Goal: Find specific page/section: Find specific page/section

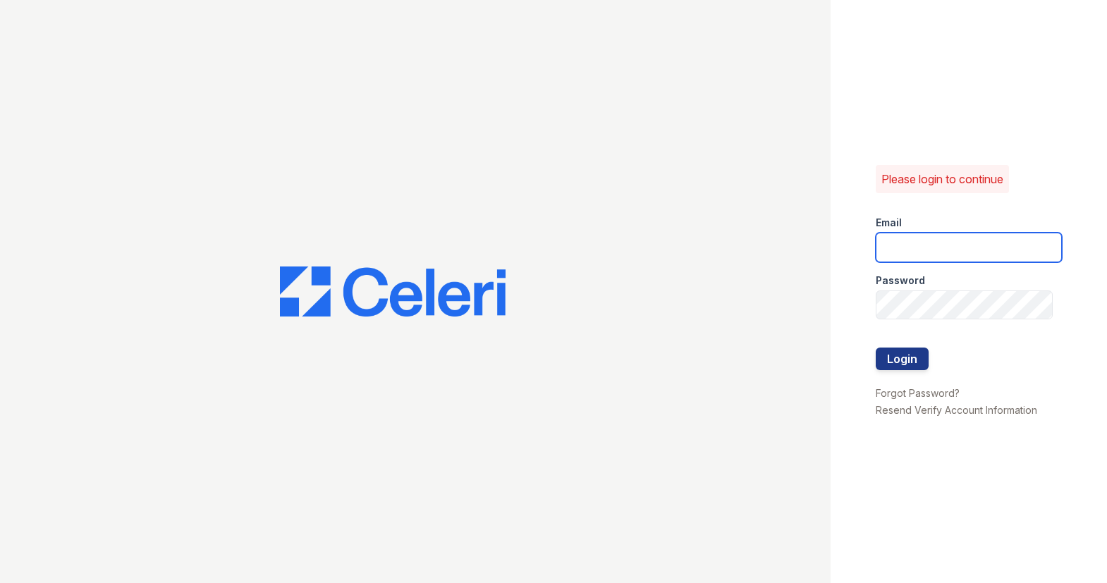
click at [908, 245] on input "email" at bounding box center [969, 248] width 187 height 30
type input "[EMAIL_ADDRESS][DOMAIN_NAME]"
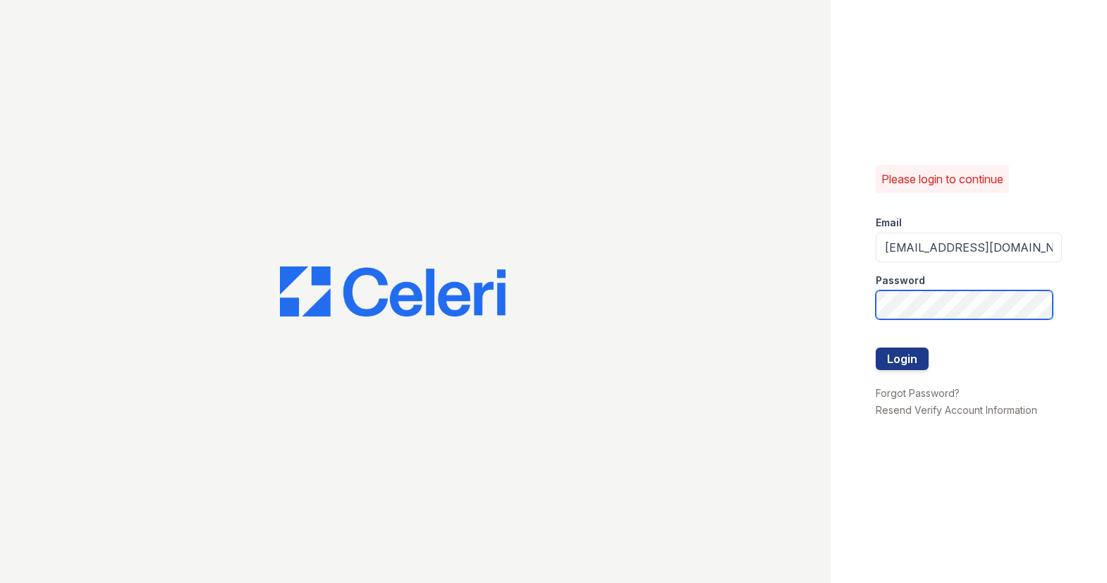
click at [876, 348] on button "Login" at bounding box center [902, 359] width 53 height 23
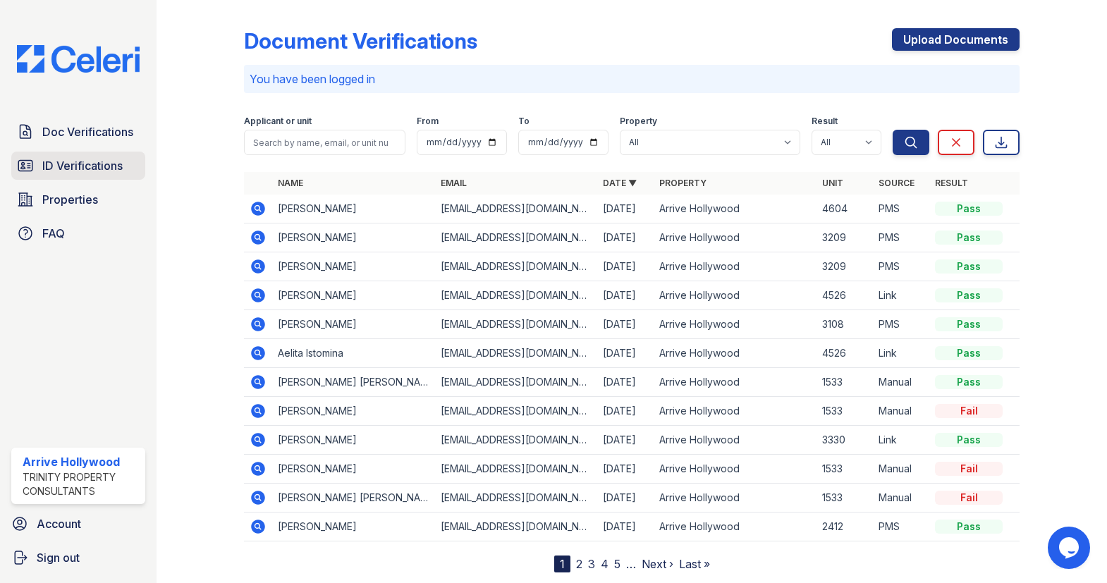
click at [78, 170] on span "ID Verifications" at bounding box center [82, 165] width 80 height 17
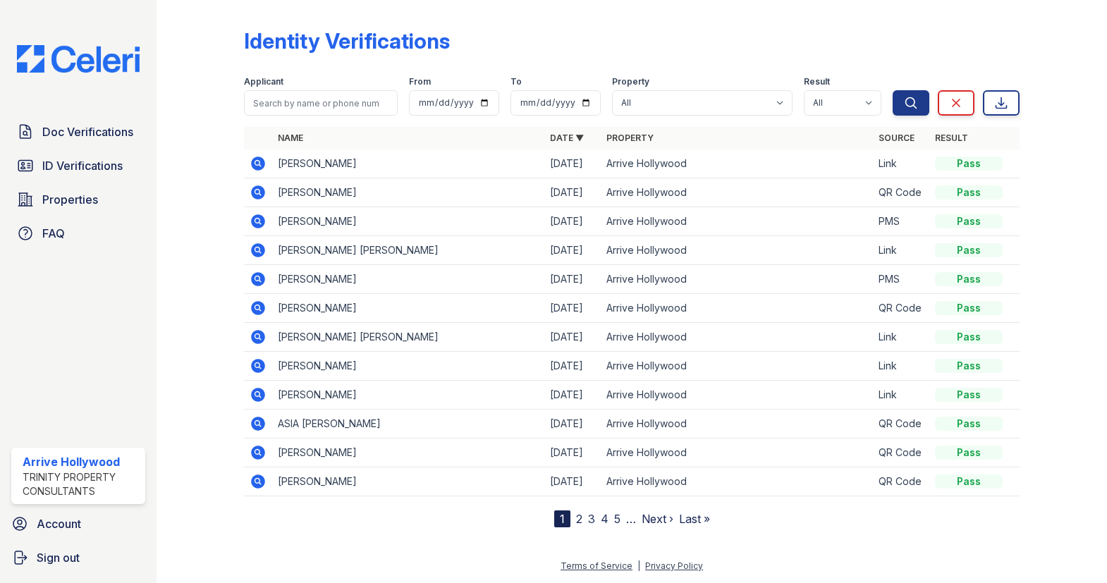
click at [577, 518] on link "2" at bounding box center [579, 519] width 6 height 14
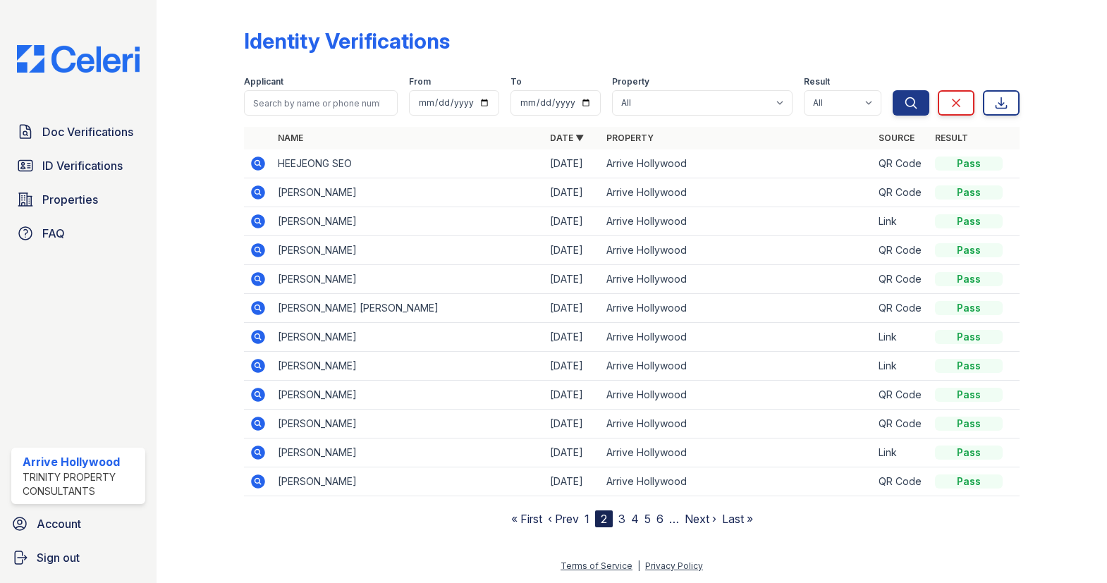
click at [585, 518] on link "1" at bounding box center [587, 519] width 5 height 14
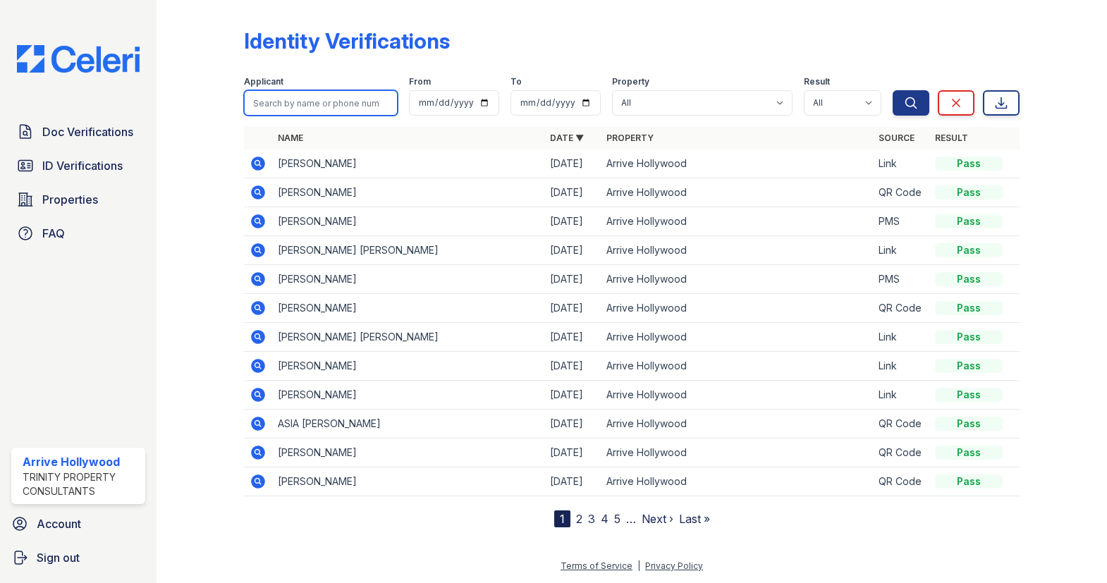
click at [345, 94] on input "search" at bounding box center [321, 102] width 154 height 25
type input "katie"
click at [893, 90] on button "Search" at bounding box center [911, 102] width 37 height 25
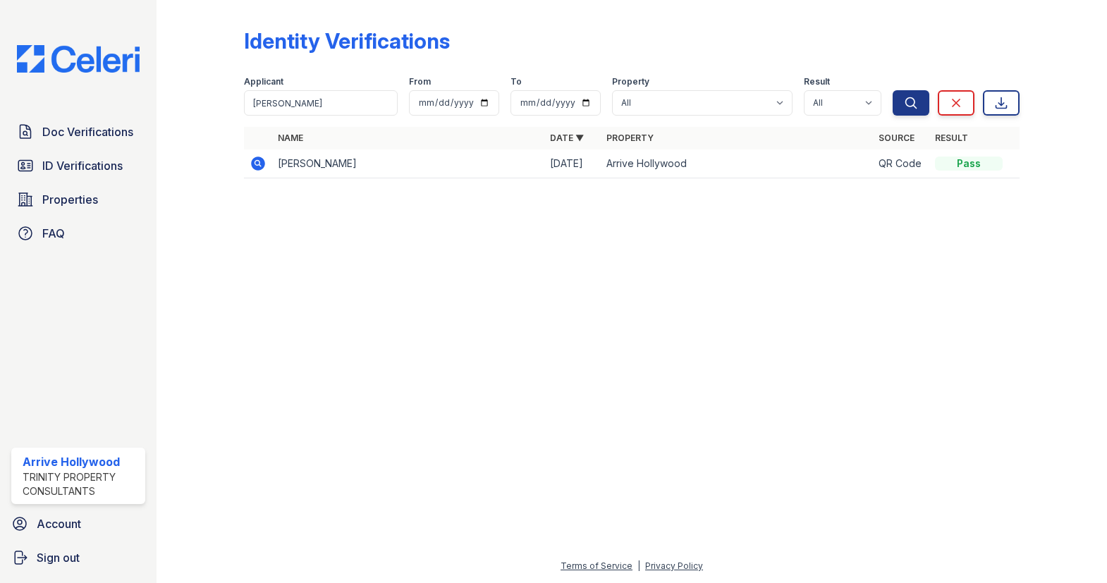
click at [254, 161] on icon at bounding box center [258, 163] width 17 height 17
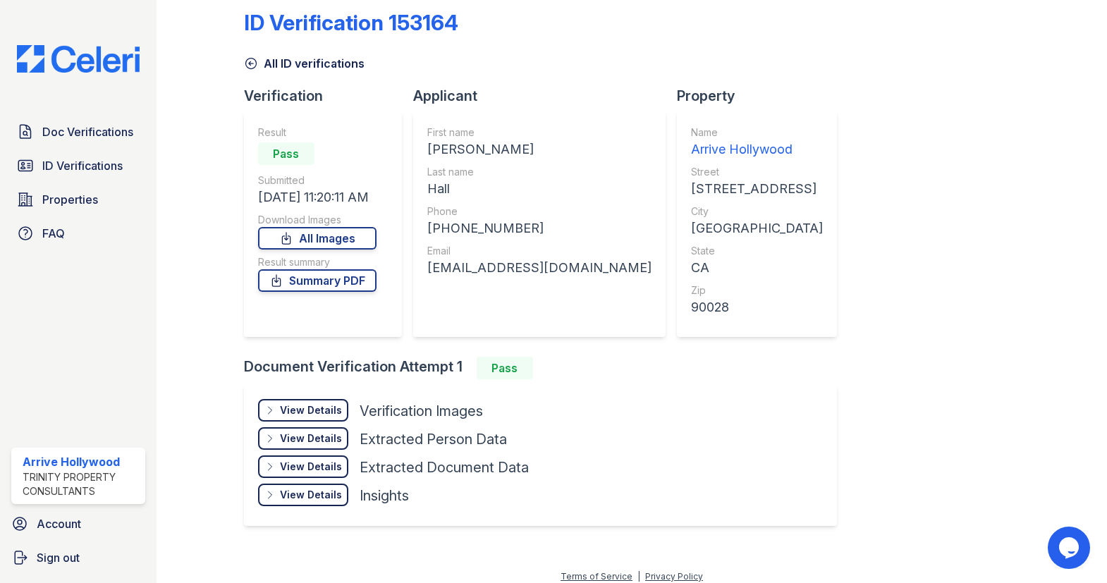
scroll to position [27, 0]
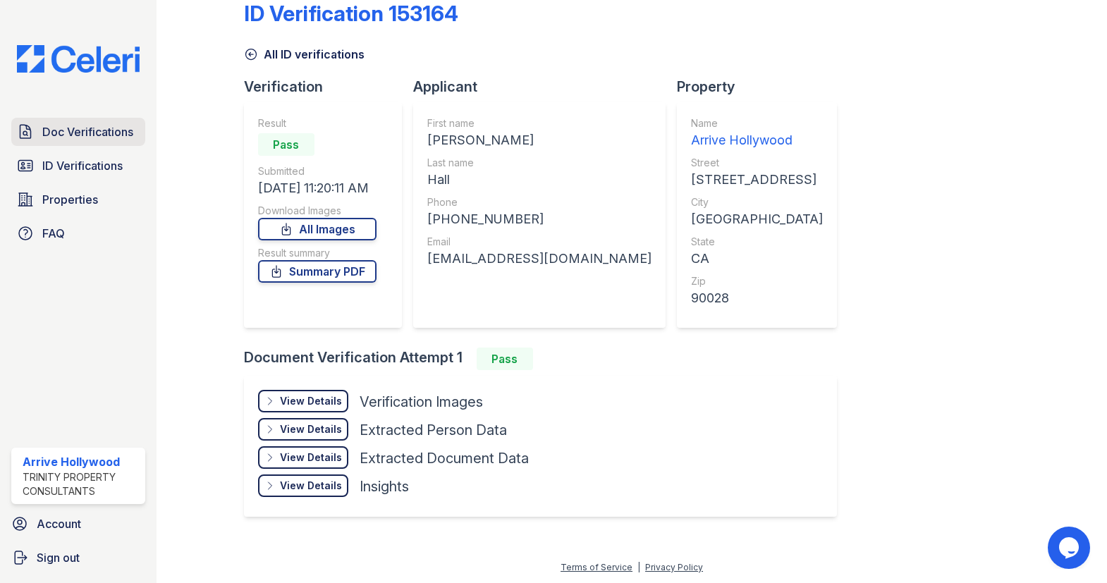
click at [85, 142] on link "Doc Verifications" at bounding box center [78, 132] width 134 height 28
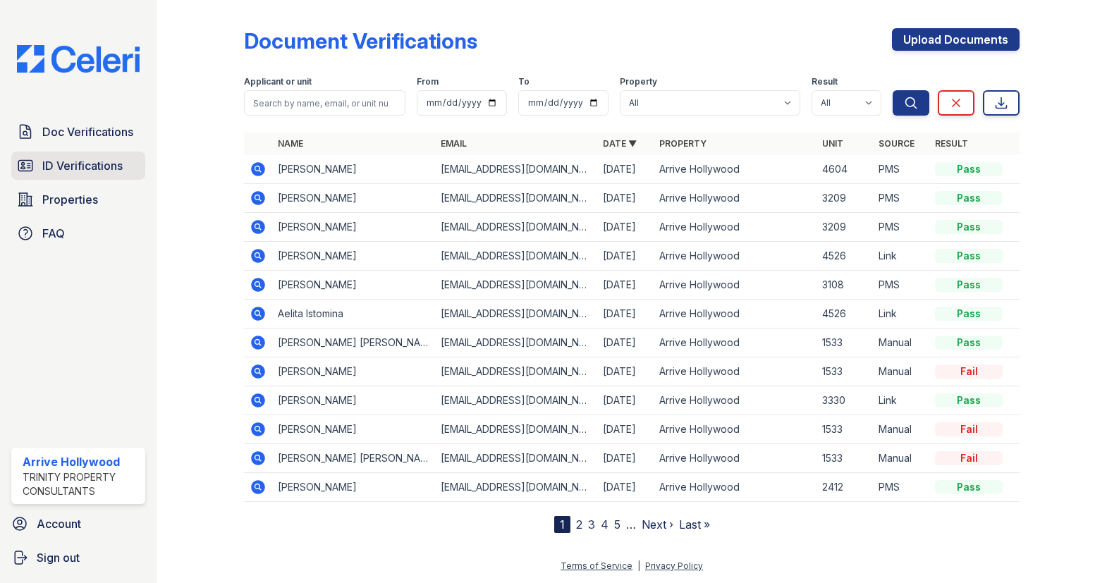
click at [104, 159] on span "ID Verifications" at bounding box center [82, 165] width 80 height 17
